Goal: Book appointment/travel/reservation

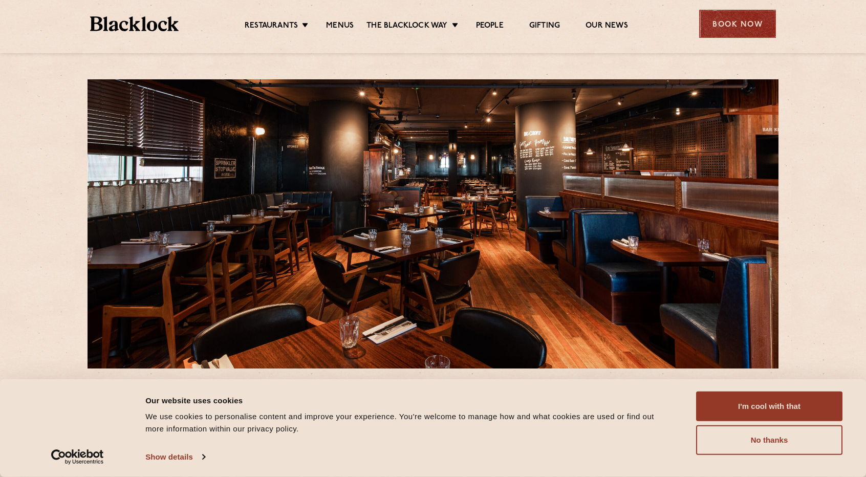
click at [721, 24] on div "Book Now" at bounding box center [737, 24] width 77 height 28
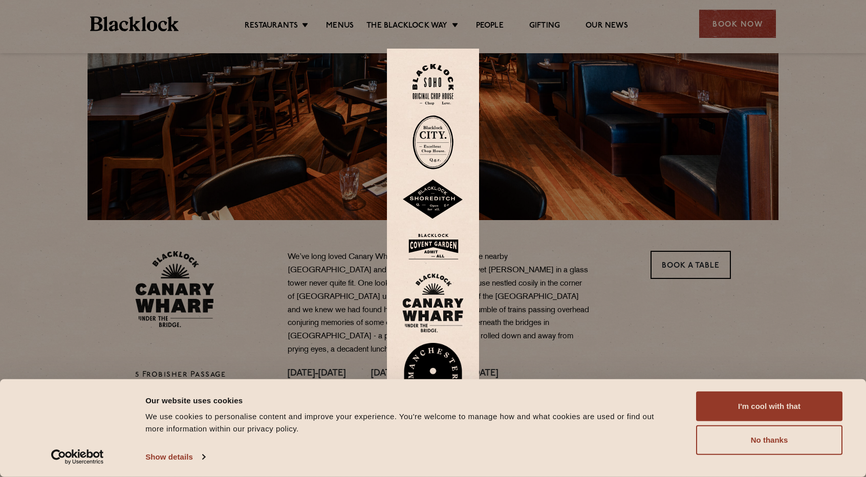
scroll to position [154, 0]
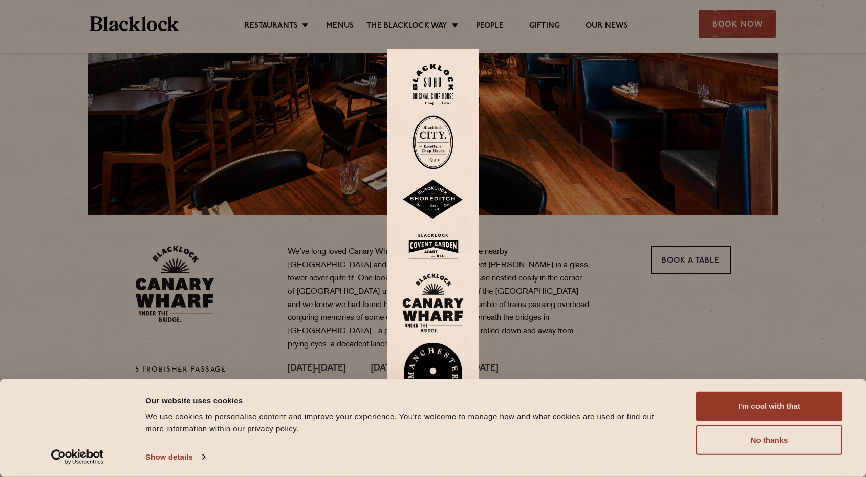
click at [443, 300] on img at bounding box center [432, 302] width 61 height 59
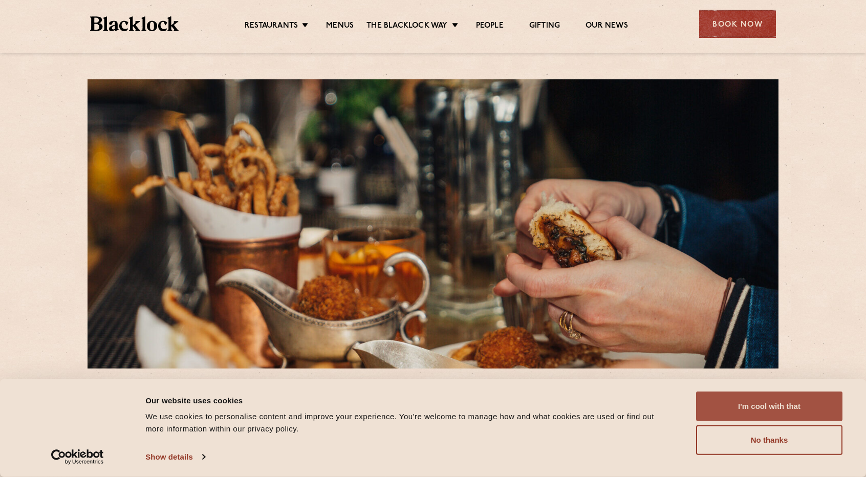
click at [742, 400] on button "I'm cool with that" at bounding box center [769, 407] width 146 height 30
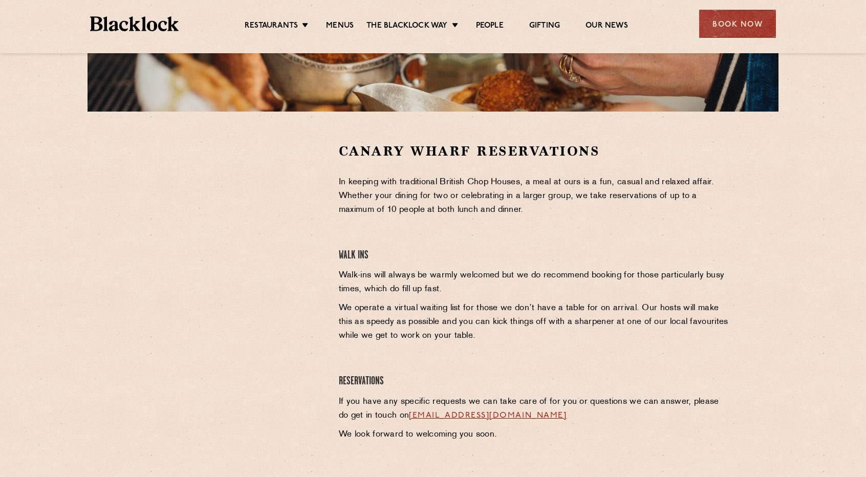
scroll to position [307, 0]
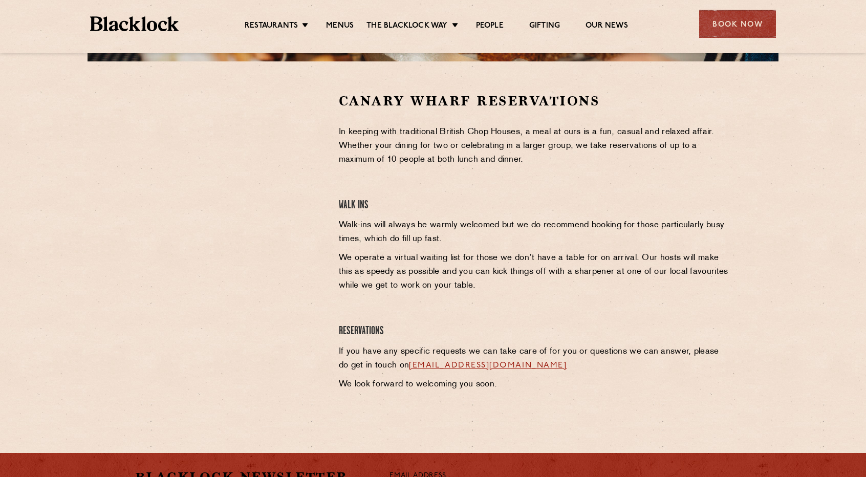
drag, startPoint x: 447, startPoint y: 188, endPoint x: 436, endPoint y: 183, distance: 12.4
click at [445, 188] on div "Canary Wharf Reservations In keeping with traditional British Chop Houses, a me…" at bounding box center [535, 244] width 408 height 305
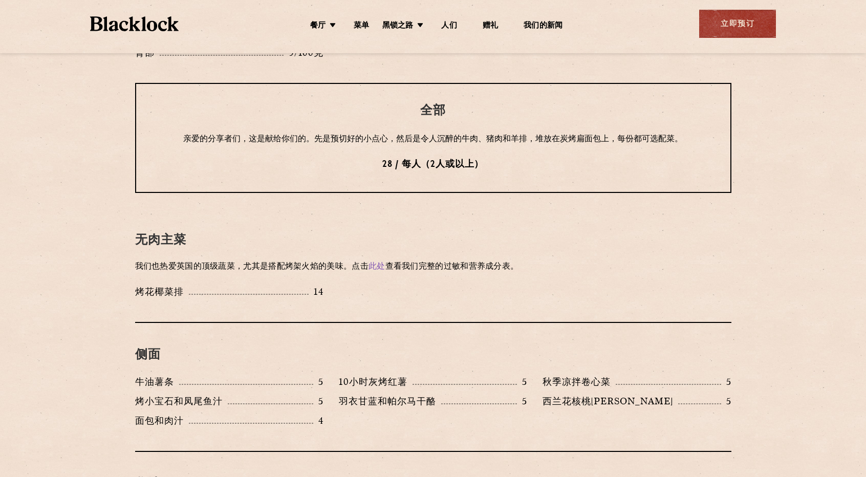
scroll to position [1419, 0]
